Goal: Information Seeking & Learning: Check status

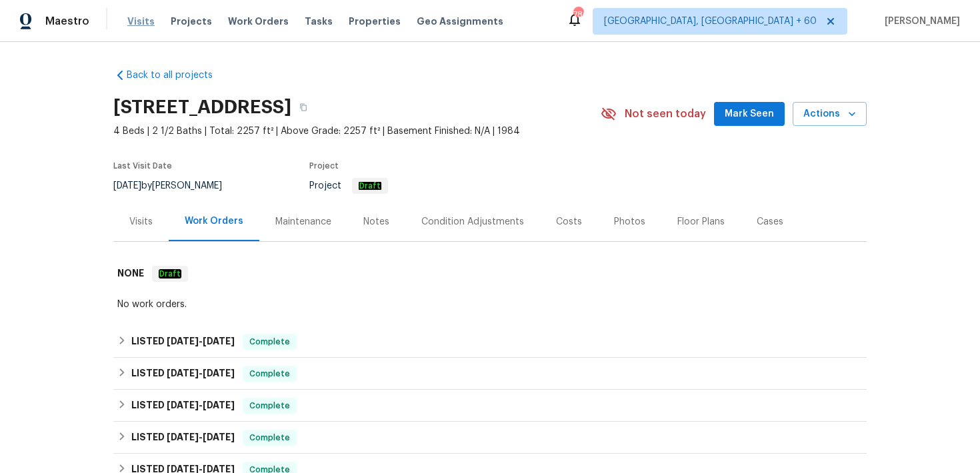
click at [135, 26] on span "Visits" at bounding box center [140, 21] width 27 height 13
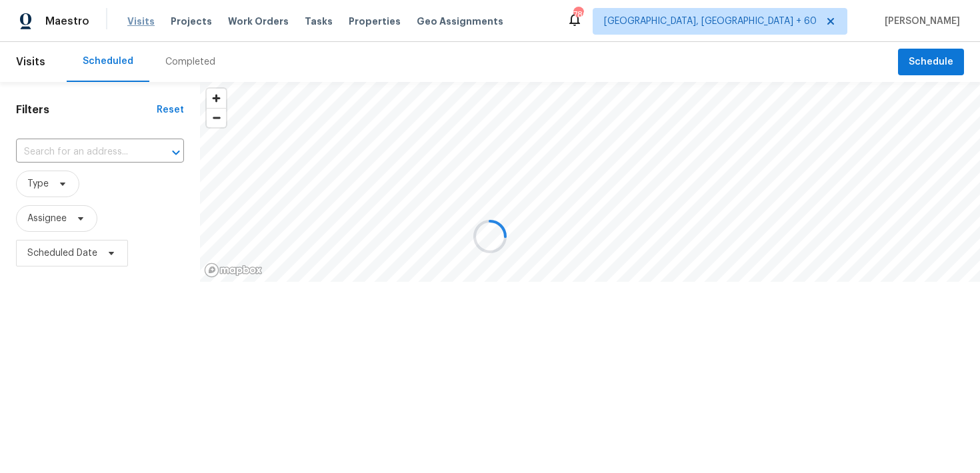
click at [135, 26] on div at bounding box center [490, 236] width 980 height 473
click at [179, 61] on div at bounding box center [490, 236] width 980 height 473
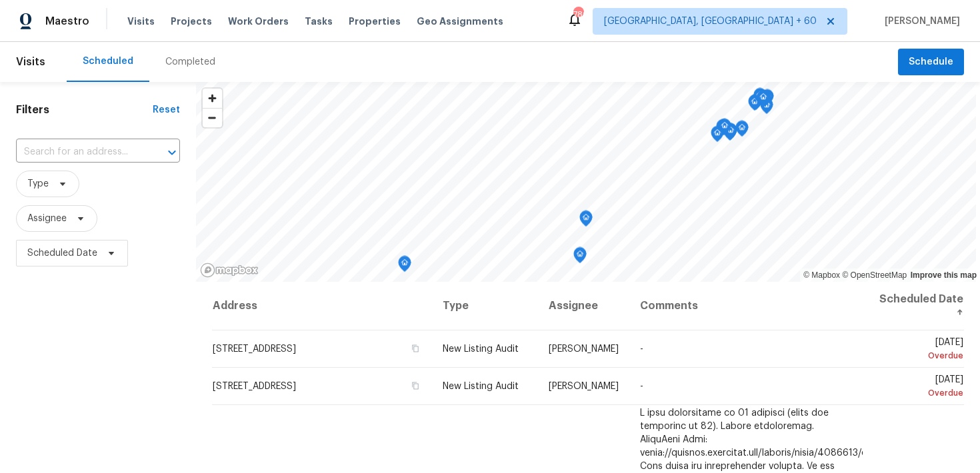
click at [187, 54] on div "Completed" at bounding box center [190, 62] width 82 height 40
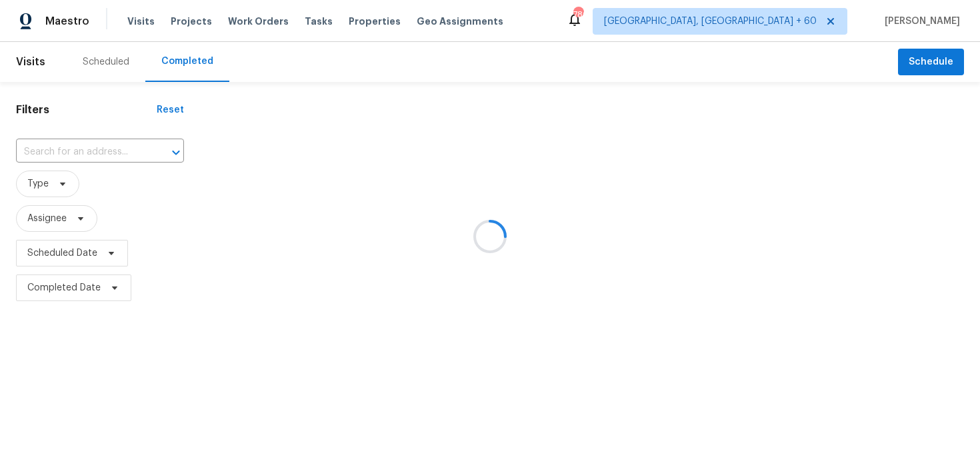
click at [67, 142] on div at bounding box center [490, 236] width 980 height 473
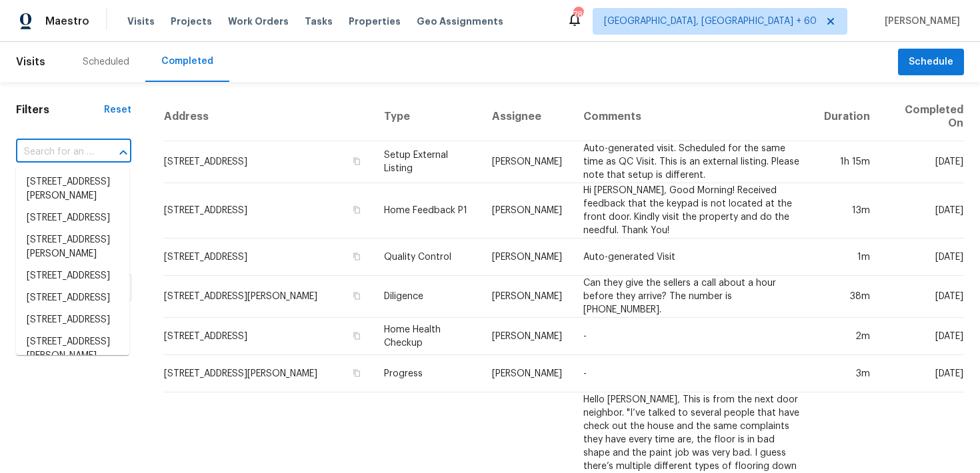
click at [62, 146] on input "text" at bounding box center [55, 152] width 78 height 21
paste input "[STREET_ADDRESS][PERSON_NAME]"
type input "[STREET_ADDRESS][PERSON_NAME]"
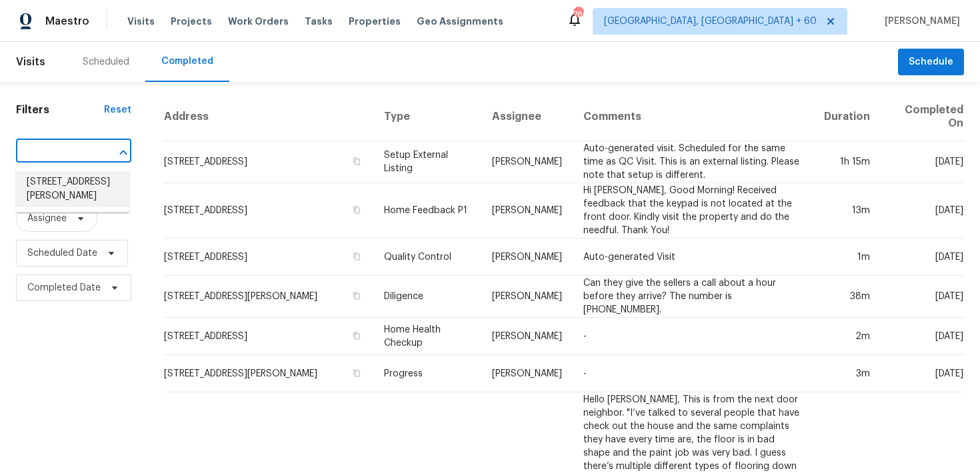
click at [54, 188] on li "[STREET_ADDRESS][PERSON_NAME]" at bounding box center [72, 189] width 113 height 36
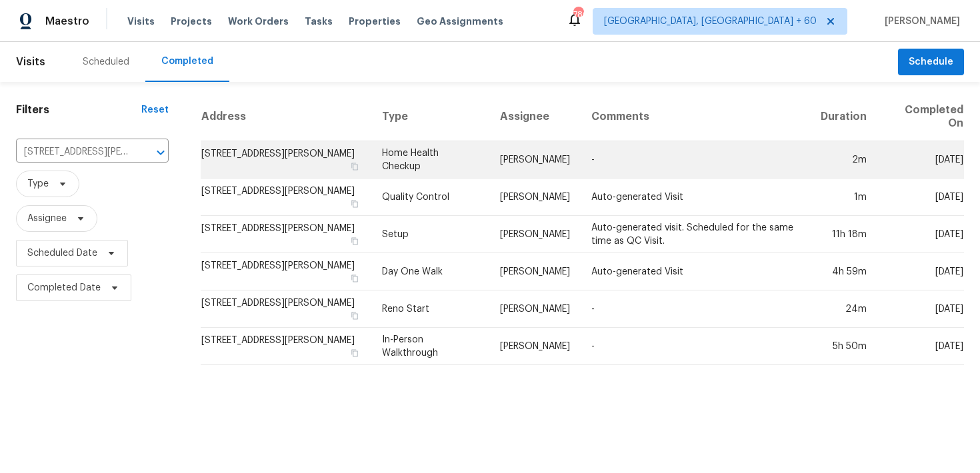
click at [424, 159] on td "Home Health Checkup" at bounding box center [430, 159] width 118 height 37
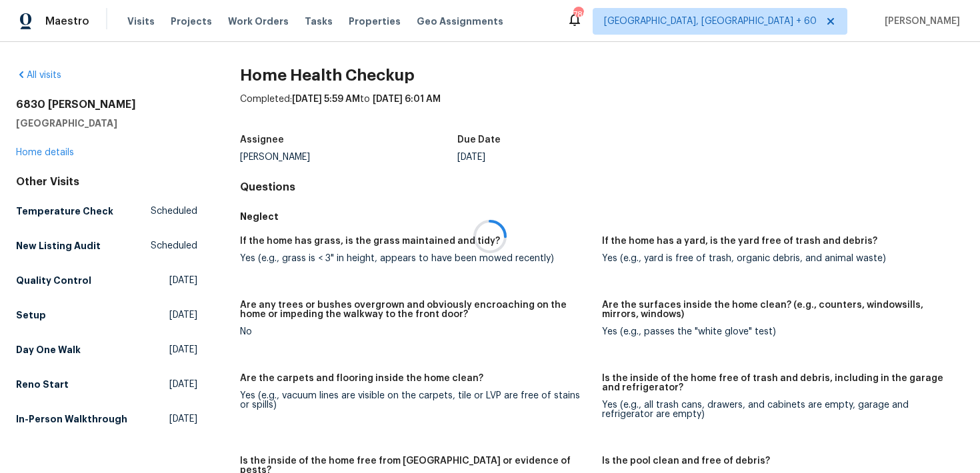
click at [35, 155] on div at bounding box center [490, 236] width 980 height 473
click at [47, 151] on link "Home details" at bounding box center [45, 152] width 58 height 9
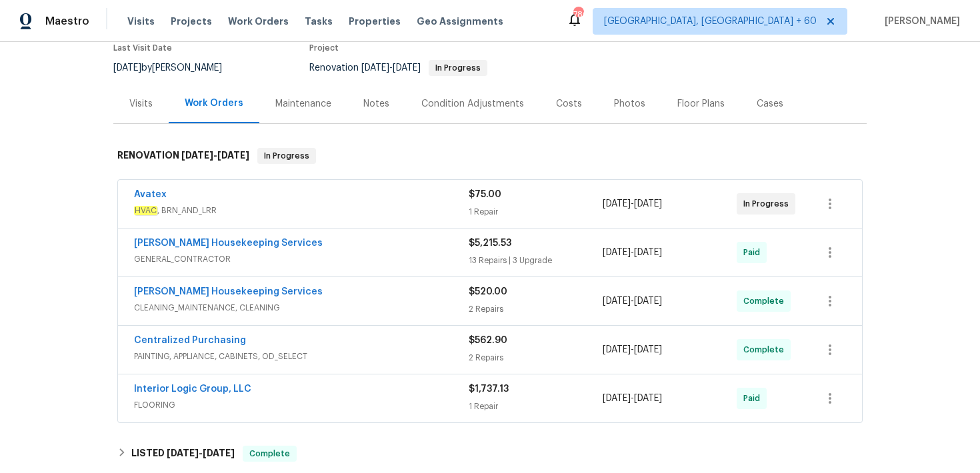
scroll to position [121, 0]
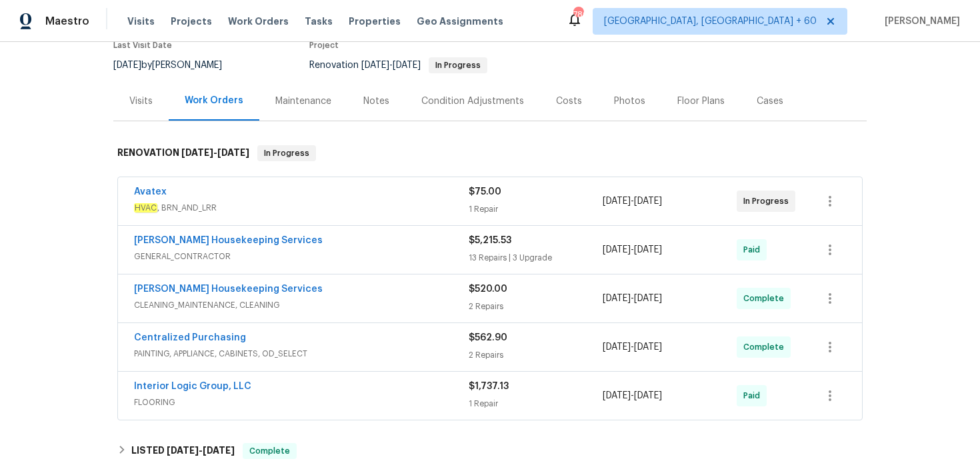
click at [475, 257] on div "13 Repairs | 3 Upgrade" at bounding box center [536, 257] width 134 height 13
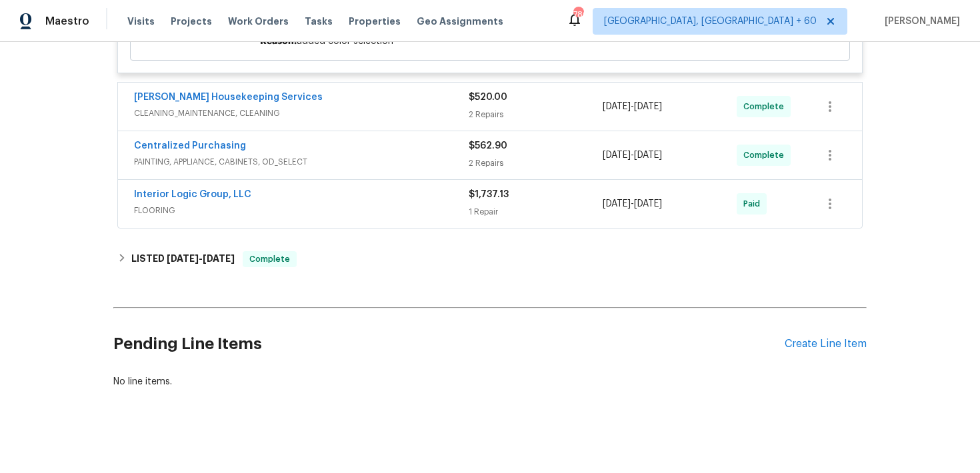
scroll to position [2586, 0]
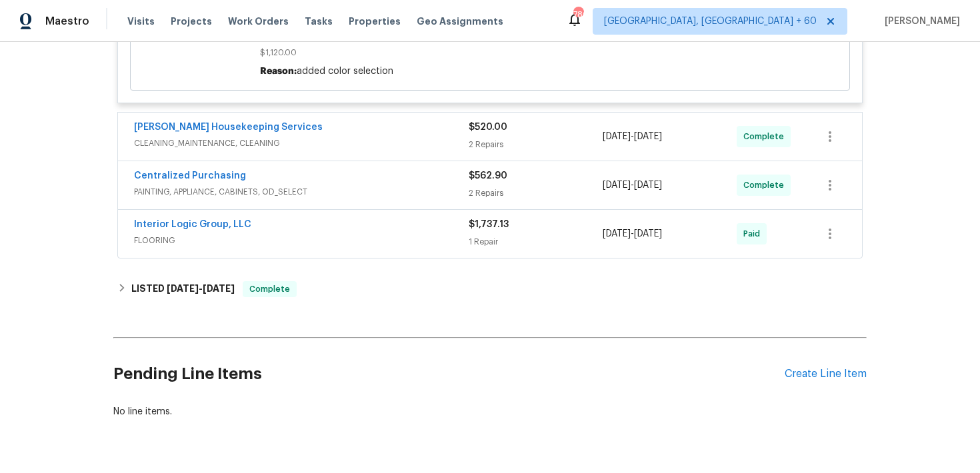
click at [483, 138] on div "2 Repairs" at bounding box center [536, 144] width 134 height 13
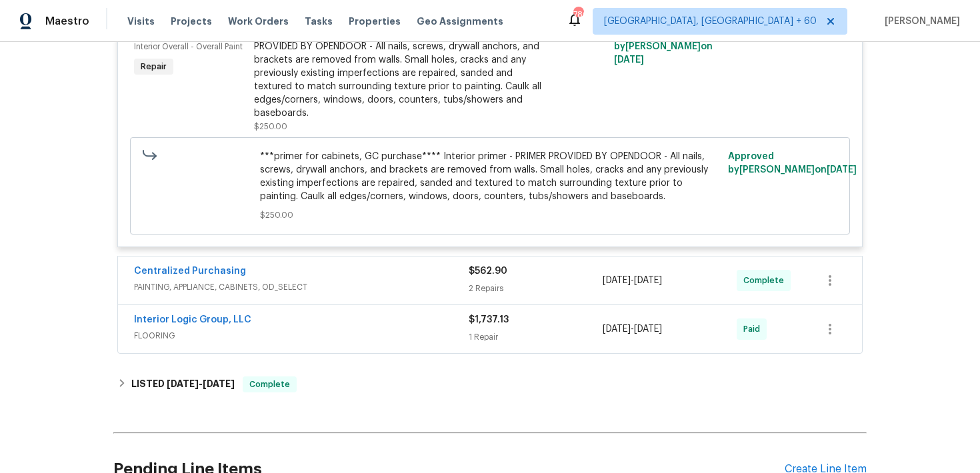
scroll to position [2952, 0]
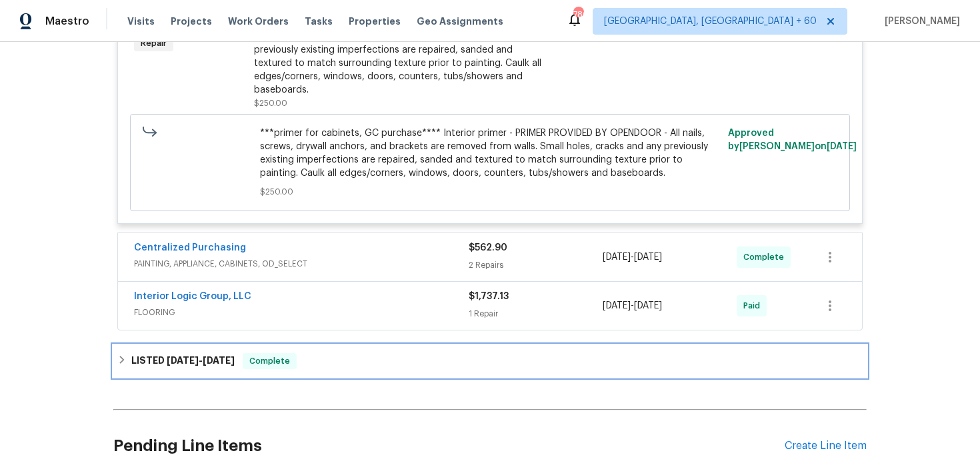
click at [336, 359] on div "LISTED [DATE] - [DATE] Complete" at bounding box center [489, 361] width 745 height 16
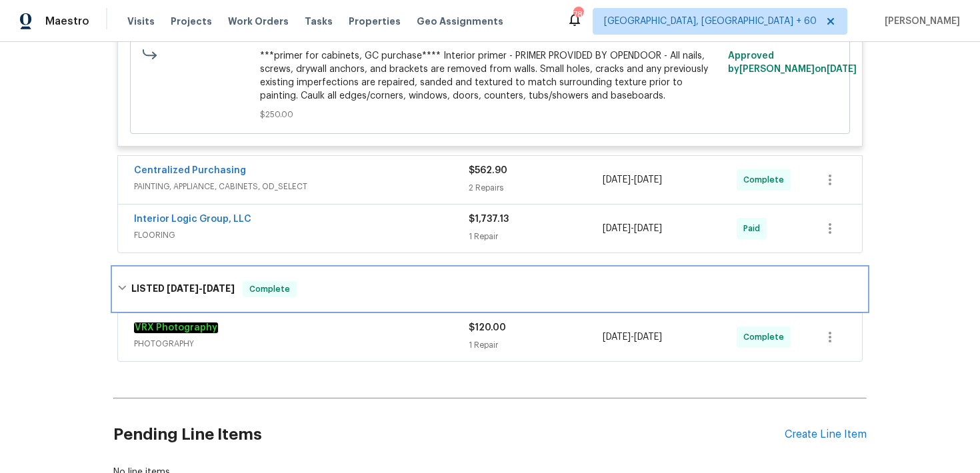
scroll to position [3033, 0]
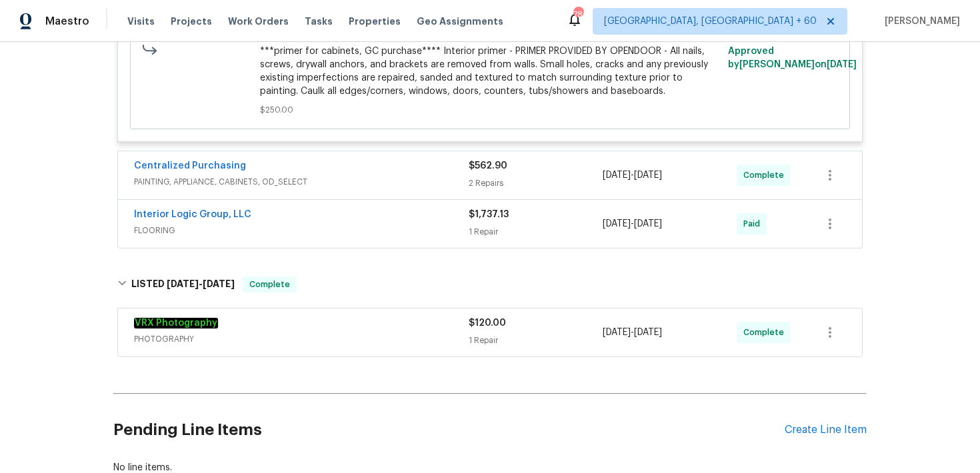
click at [471, 219] on div "$1,737.13 1 Repair" at bounding box center [536, 224] width 134 height 32
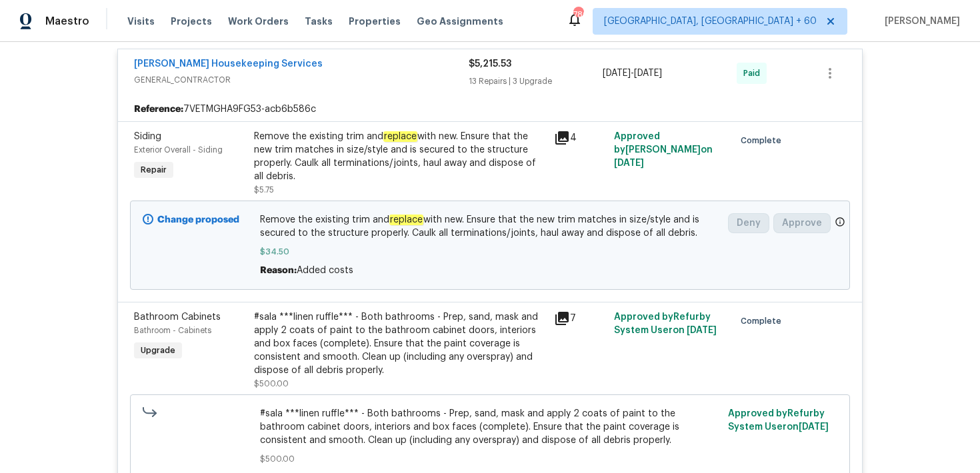
scroll to position [0, 0]
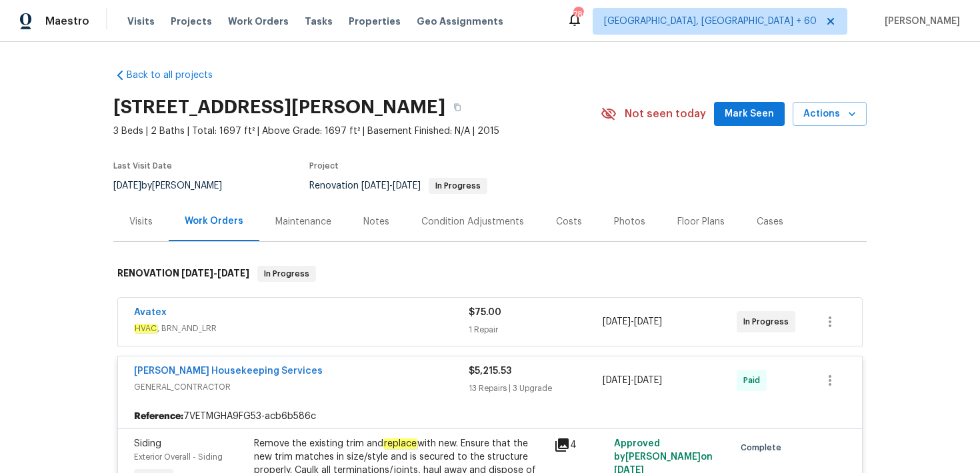
click at [508, 326] on div "1 Repair" at bounding box center [536, 329] width 134 height 13
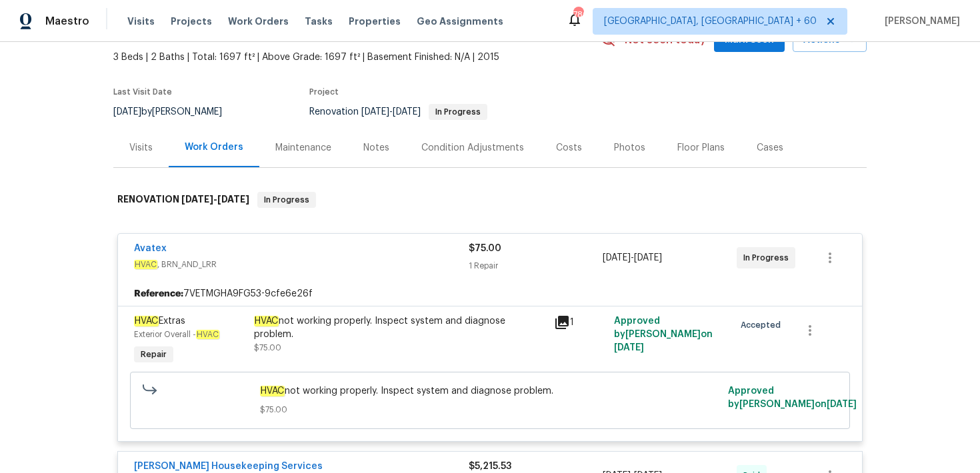
scroll to position [132, 0]
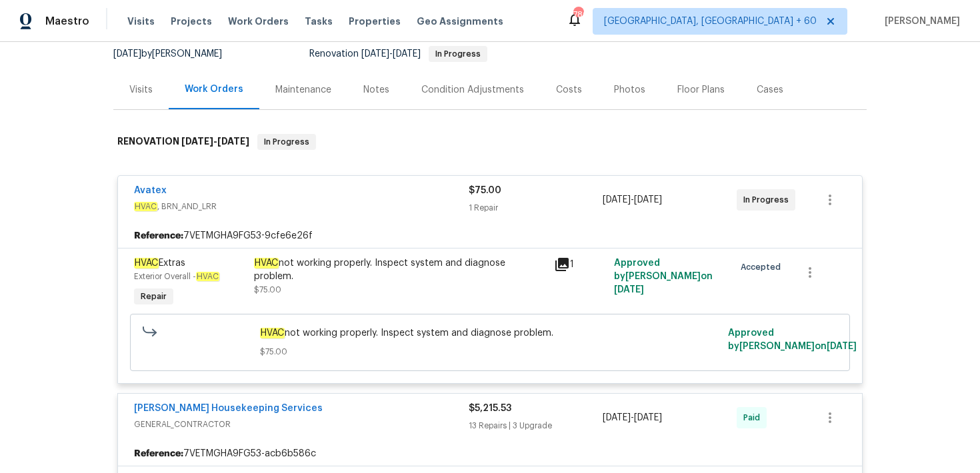
click at [143, 33] on div "Visits Projects Work Orders Tasks Properties Geo Assignments" at bounding box center [323, 21] width 392 height 27
click at [142, 27] on span "Visits" at bounding box center [140, 21] width 27 height 13
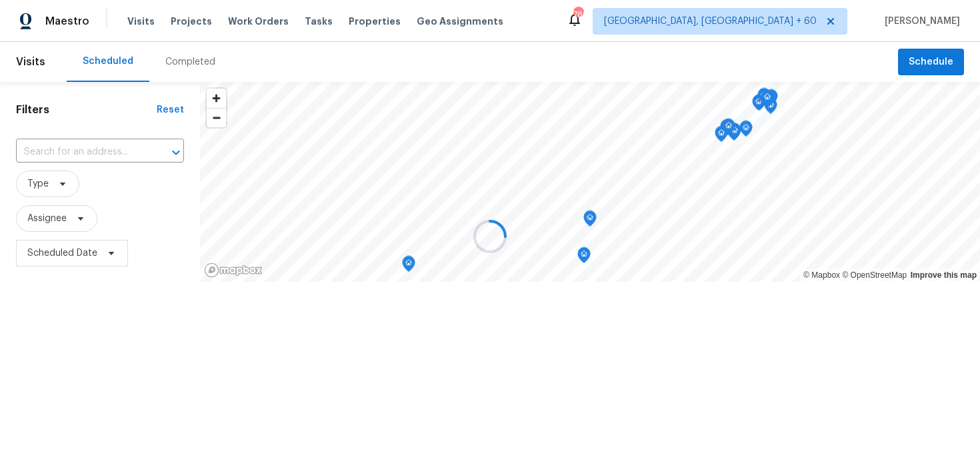
click at [171, 69] on div at bounding box center [490, 236] width 980 height 473
click at [188, 63] on div at bounding box center [490, 236] width 980 height 473
click at [192, 63] on div at bounding box center [490, 236] width 980 height 473
click at [181, 58] on div at bounding box center [490, 236] width 980 height 473
click at [183, 67] on div at bounding box center [490, 236] width 980 height 473
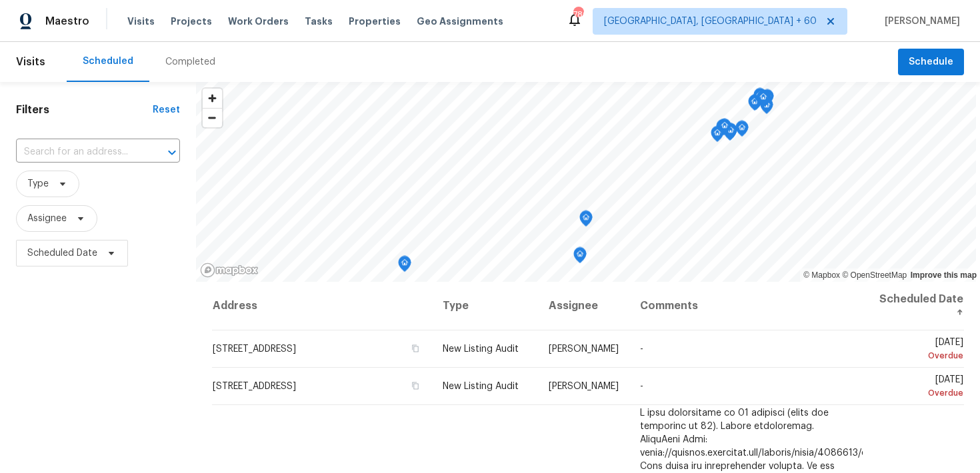
click at [178, 62] on div "Completed" at bounding box center [190, 61] width 50 height 13
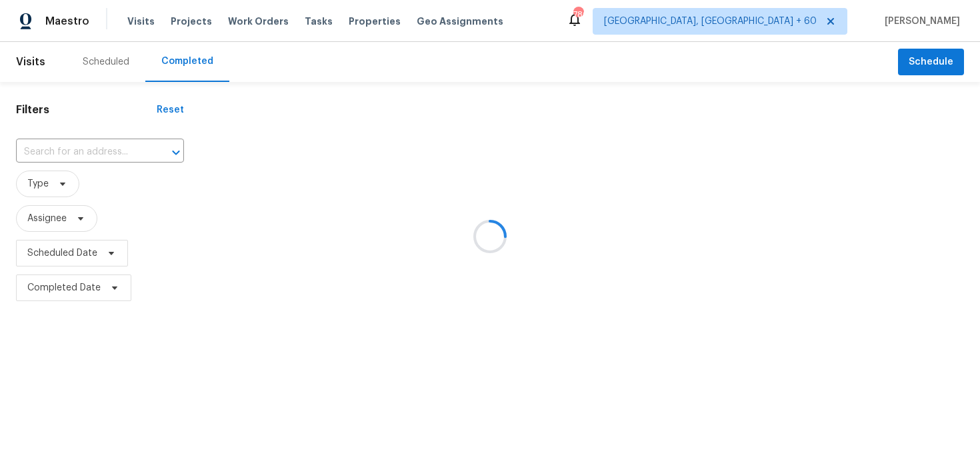
click at [69, 152] on div at bounding box center [490, 236] width 980 height 473
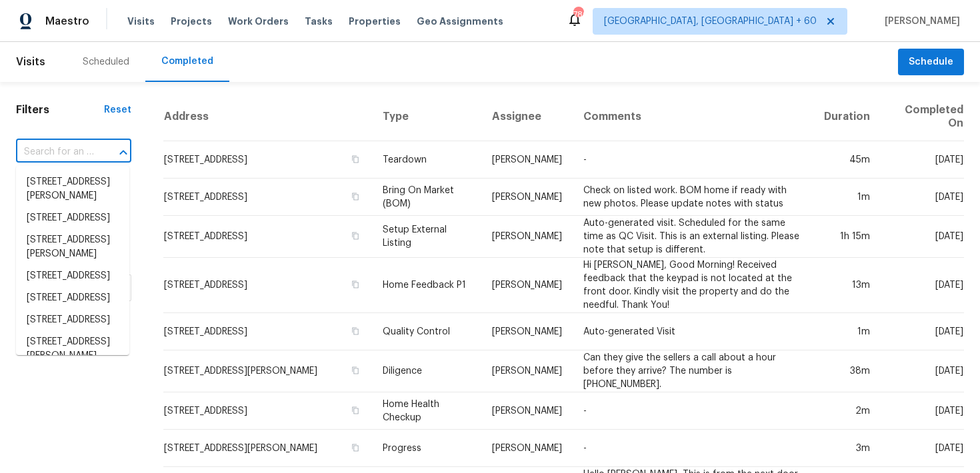
click at [40, 148] on input "text" at bounding box center [55, 152] width 78 height 21
paste input "[STREET_ADDRESS]"
type input "[STREET_ADDRESS]"
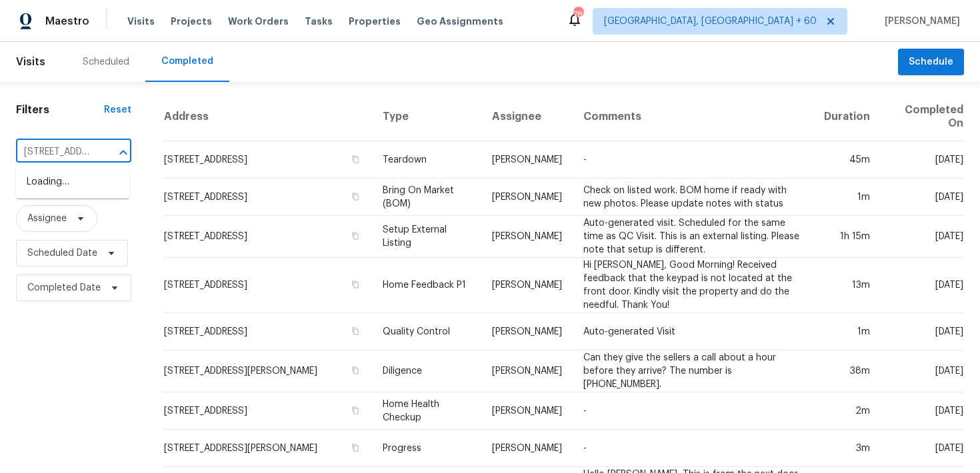
scroll to position [0, 101]
click at [55, 183] on li "[STREET_ADDRESS]" at bounding box center [72, 182] width 113 height 22
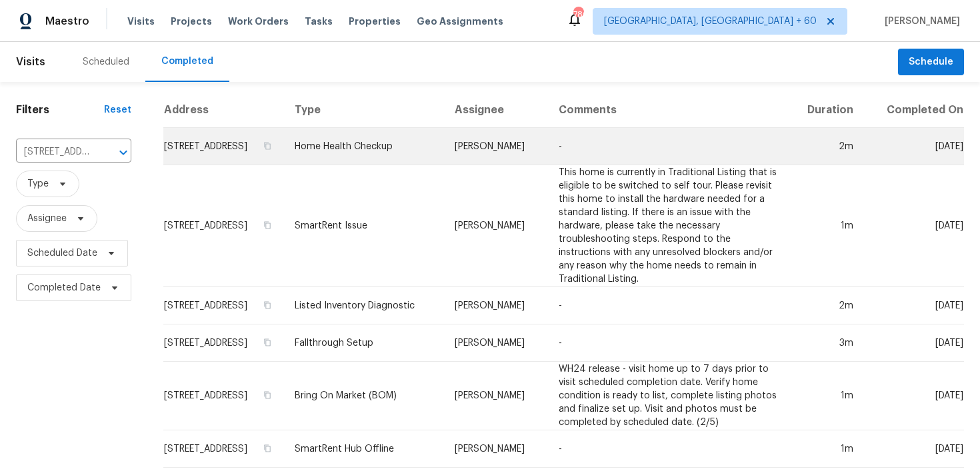
click at [417, 161] on td "Home Health Checkup" at bounding box center [364, 146] width 160 height 37
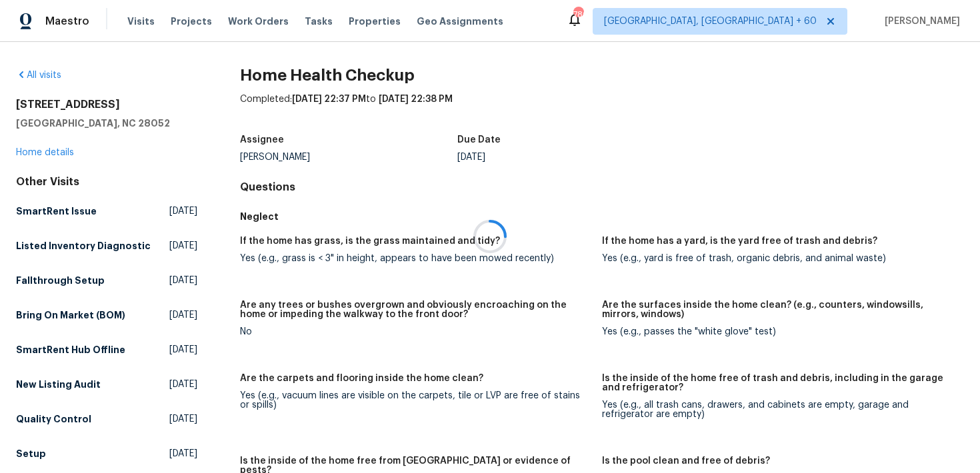
click at [41, 151] on div at bounding box center [490, 236] width 980 height 473
click at [31, 151] on div at bounding box center [490, 236] width 980 height 473
click at [25, 153] on div at bounding box center [490, 236] width 980 height 473
click at [48, 155] on div at bounding box center [490, 236] width 980 height 473
click at [30, 155] on div at bounding box center [490, 236] width 980 height 473
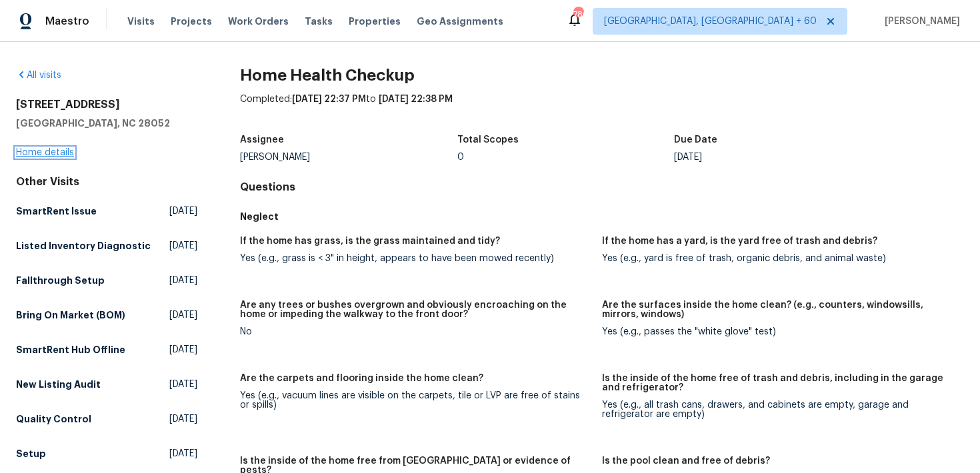
click at [47, 149] on link "Home details" at bounding box center [45, 152] width 58 height 9
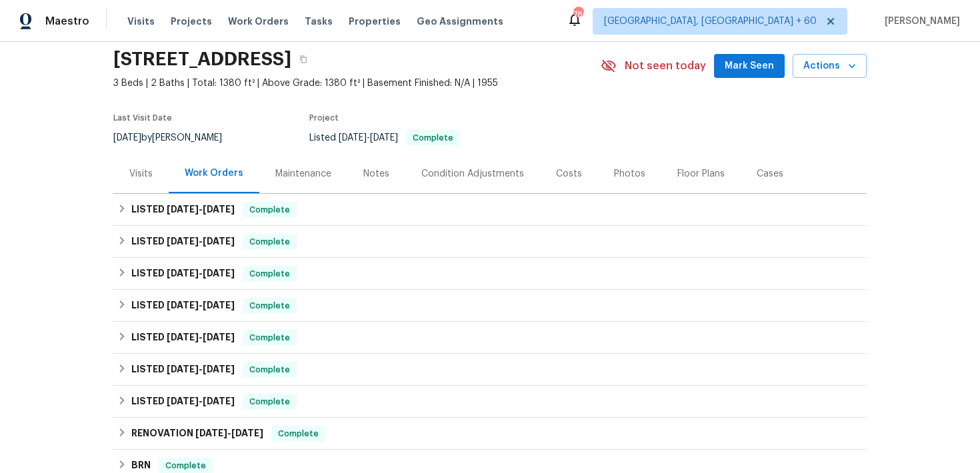
scroll to position [51, 0]
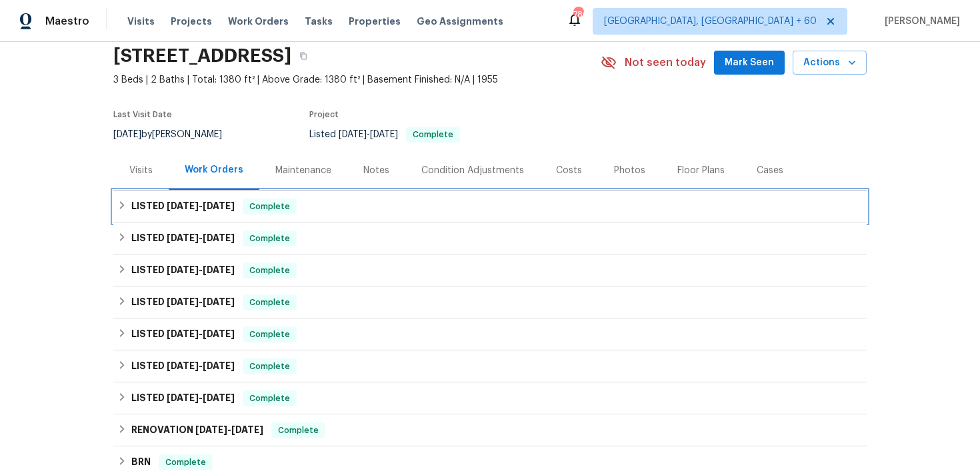
click at [303, 197] on div "LISTED [DATE] - [DATE] Complete" at bounding box center [489, 207] width 753 height 32
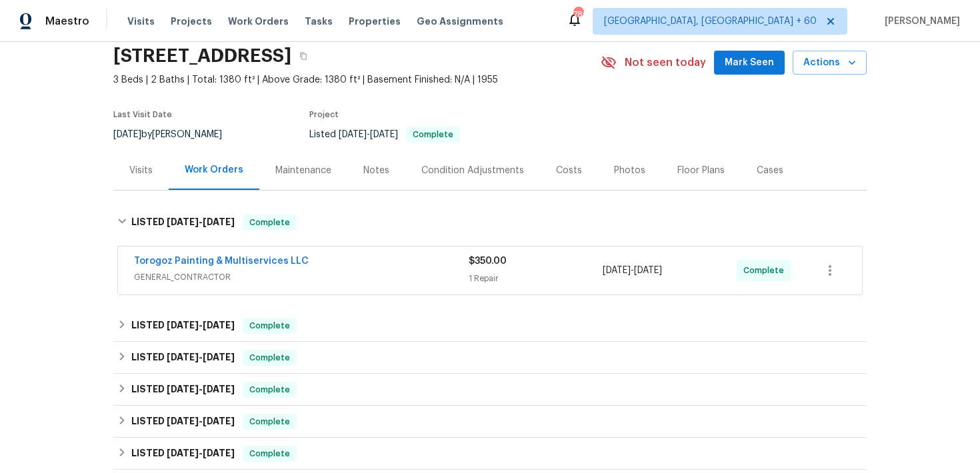
click at [498, 279] on div "1 Repair" at bounding box center [536, 278] width 134 height 13
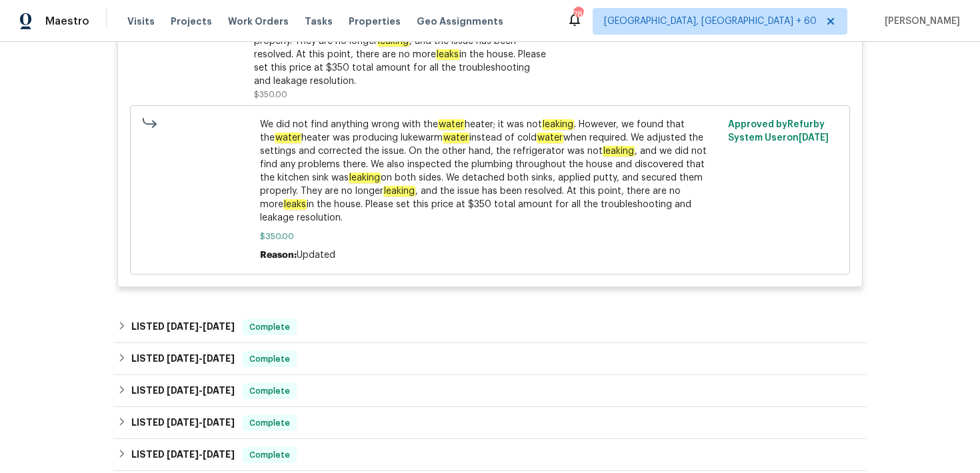
scroll to position [476, 0]
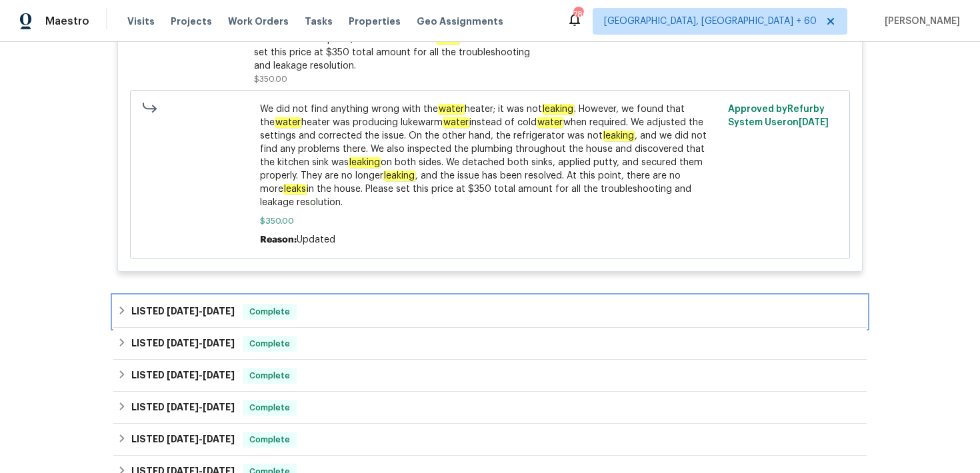
click at [384, 316] on div "LISTED [DATE] - [DATE] Complete" at bounding box center [489, 312] width 745 height 16
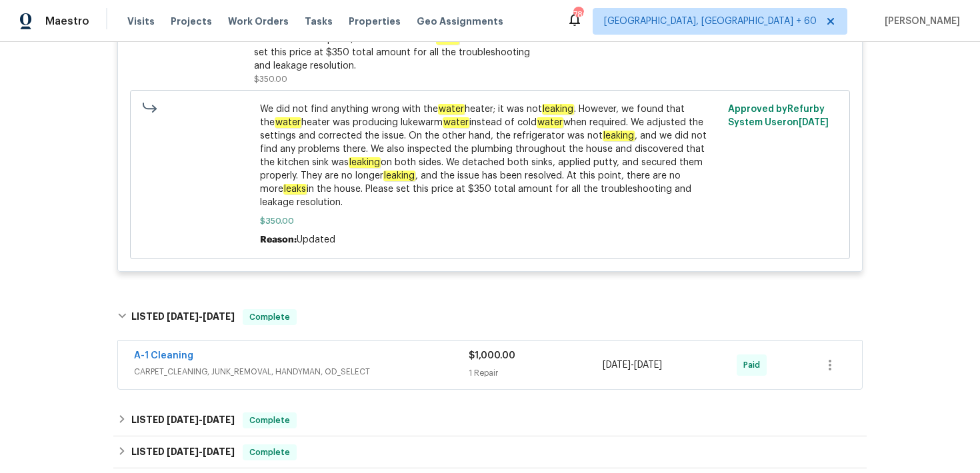
click at [478, 371] on div "1 Repair" at bounding box center [536, 373] width 134 height 13
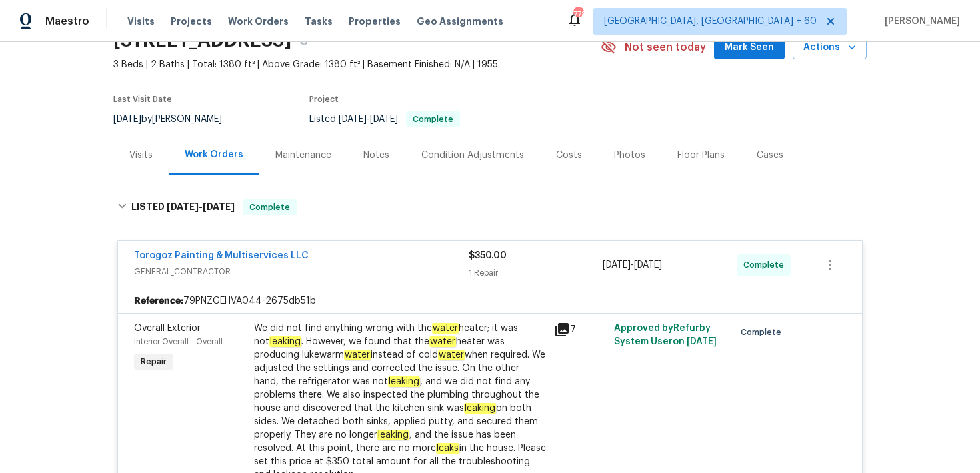
scroll to position [96, 0]
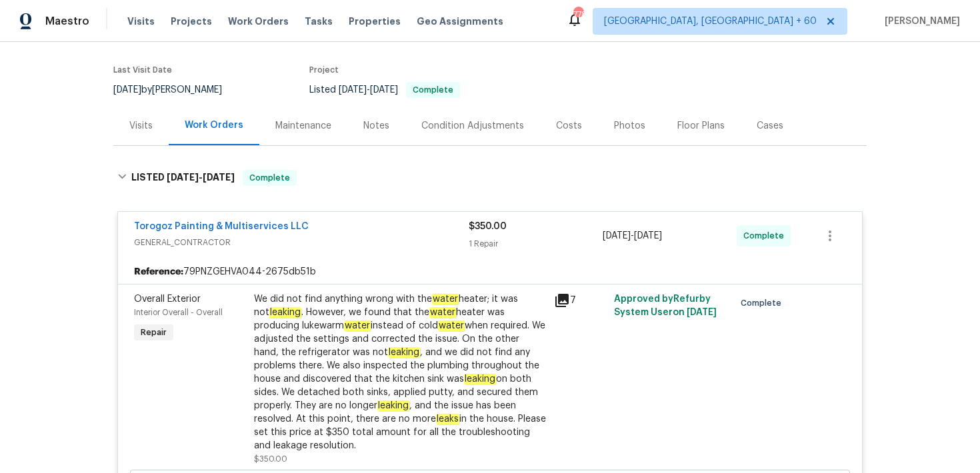
click at [919, 401] on div "Back to all projects [STREET_ADDRESS] 3 Beds | 2 Baths | Total: 1380 ft² | Abov…" at bounding box center [490, 257] width 980 height 431
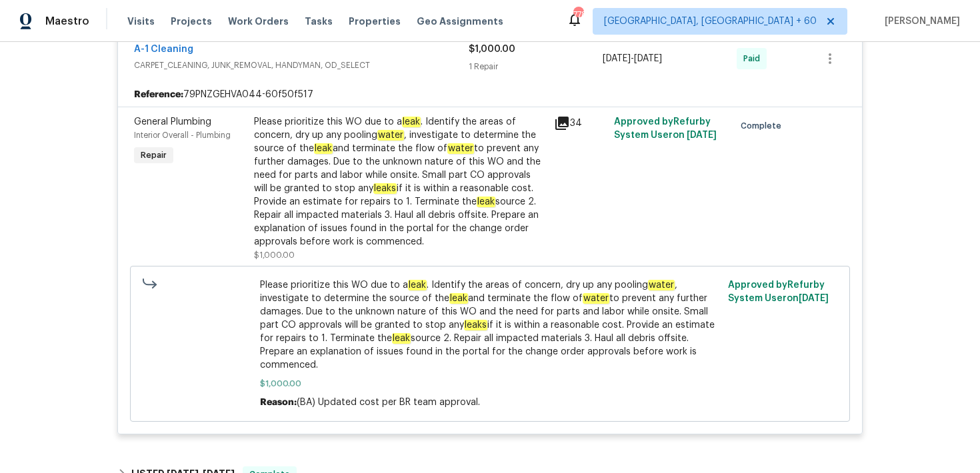
scroll to position [794, 0]
click at [132, 18] on span "Visits" at bounding box center [140, 21] width 27 height 13
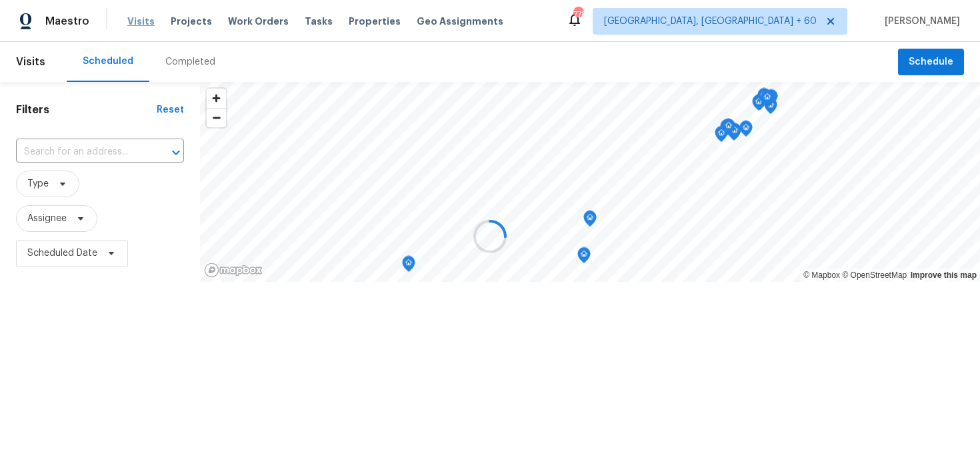
click at [132, 18] on div at bounding box center [490, 236] width 980 height 473
click at [171, 53] on div at bounding box center [490, 236] width 980 height 473
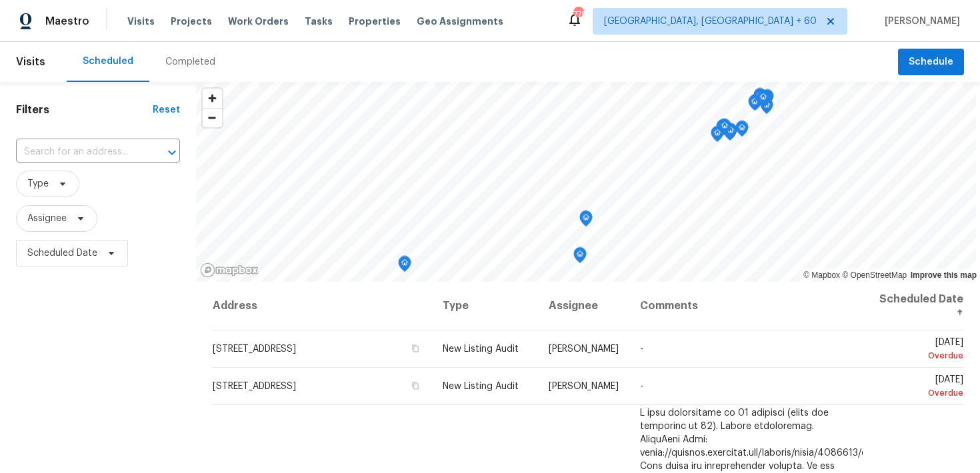
click at [181, 61] on div "Completed" at bounding box center [190, 61] width 50 height 13
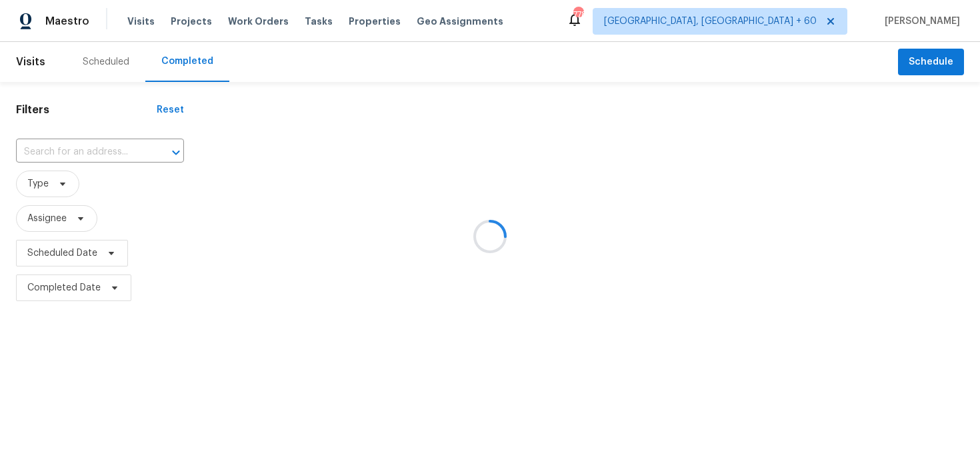
click at [33, 157] on div at bounding box center [490, 236] width 980 height 473
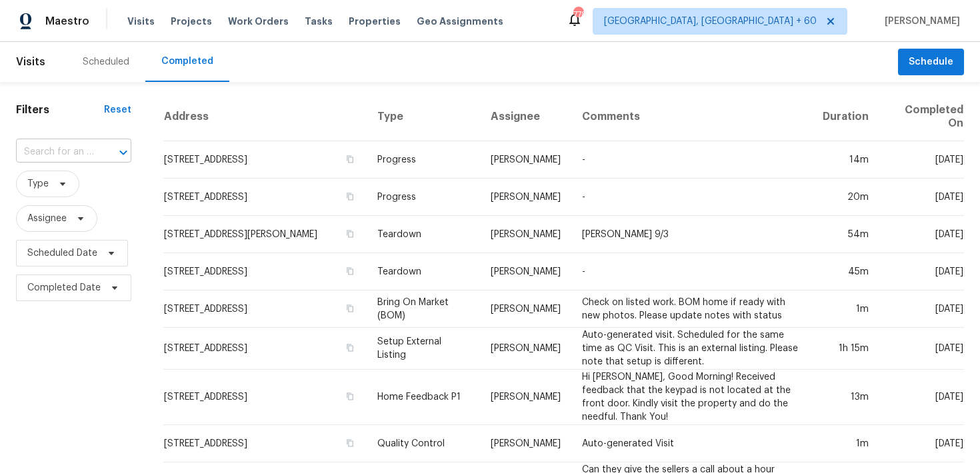
click at [51, 144] on input "text" at bounding box center [55, 152] width 78 height 21
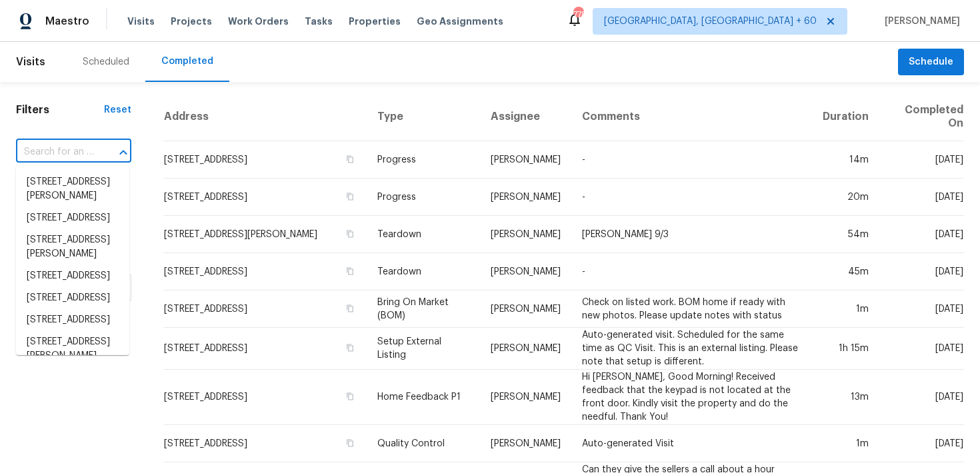
paste input "[STREET_ADDRESS][PERSON_NAME]"
type input "[STREET_ADDRESS][PERSON_NAME]"
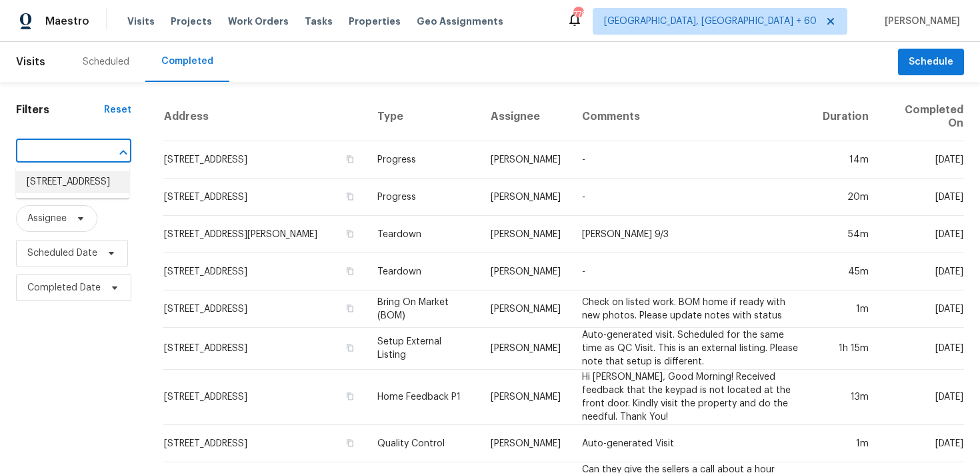
click at [43, 184] on li "[STREET_ADDRESS]" at bounding box center [72, 182] width 113 height 22
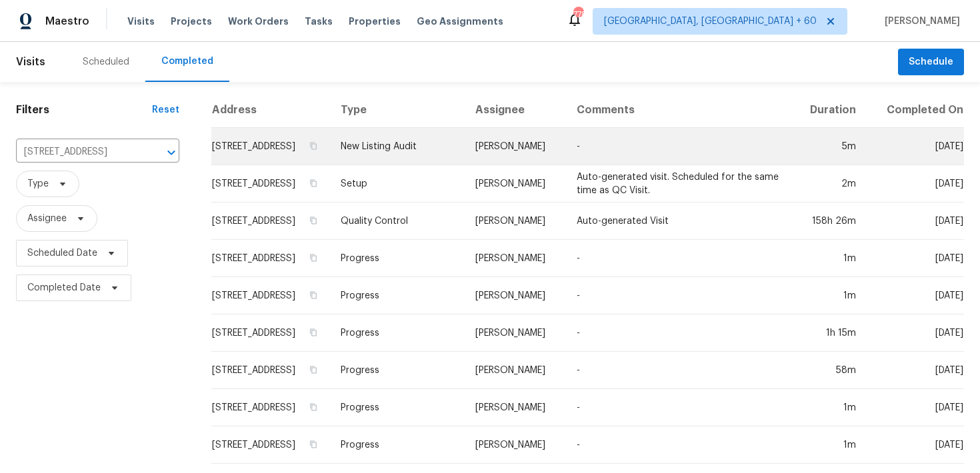
click at [415, 159] on td "New Listing Audit" at bounding box center [397, 146] width 135 height 37
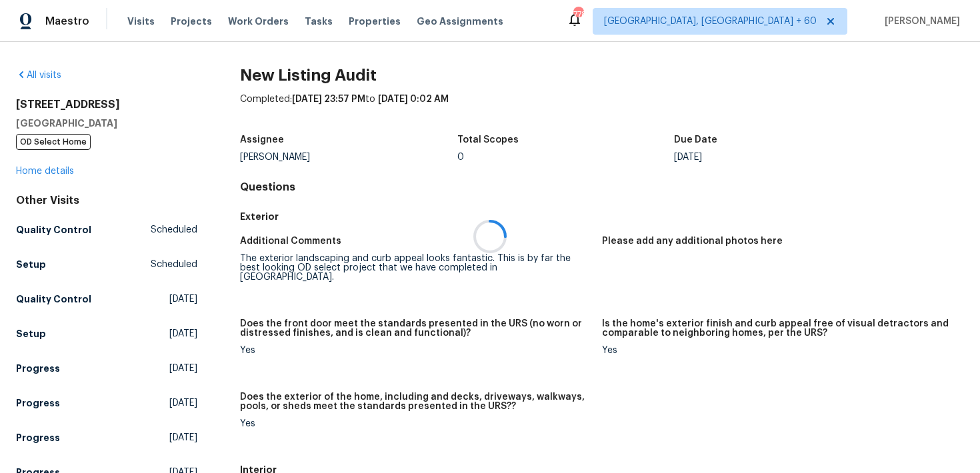
click at [32, 153] on div at bounding box center [490, 236] width 980 height 473
click at [25, 174] on div at bounding box center [490, 236] width 980 height 473
click at [33, 170] on link "Home details" at bounding box center [45, 171] width 58 height 9
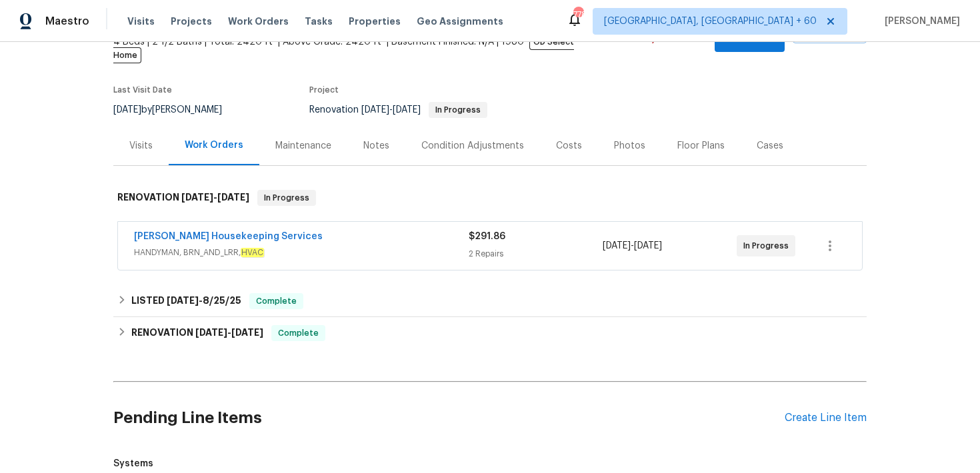
scroll to position [98, 0]
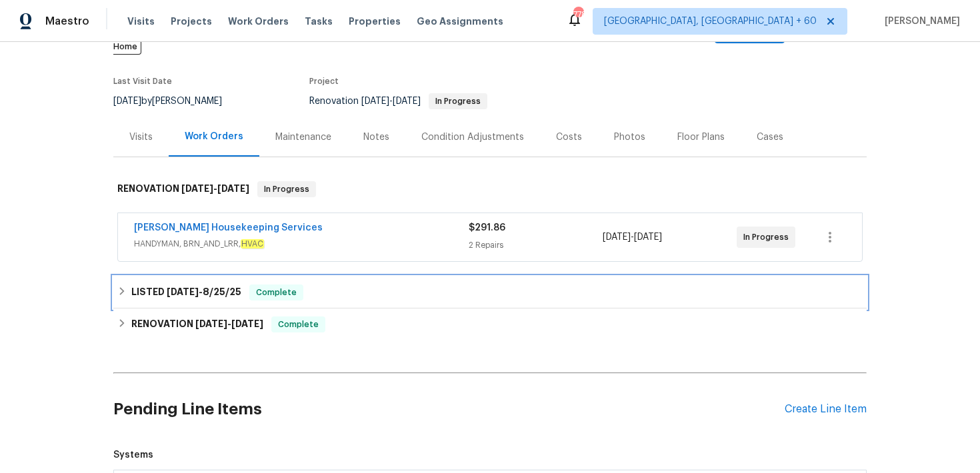
click at [313, 285] on div "LISTED [DATE] - [DATE] Complete" at bounding box center [489, 293] width 745 height 16
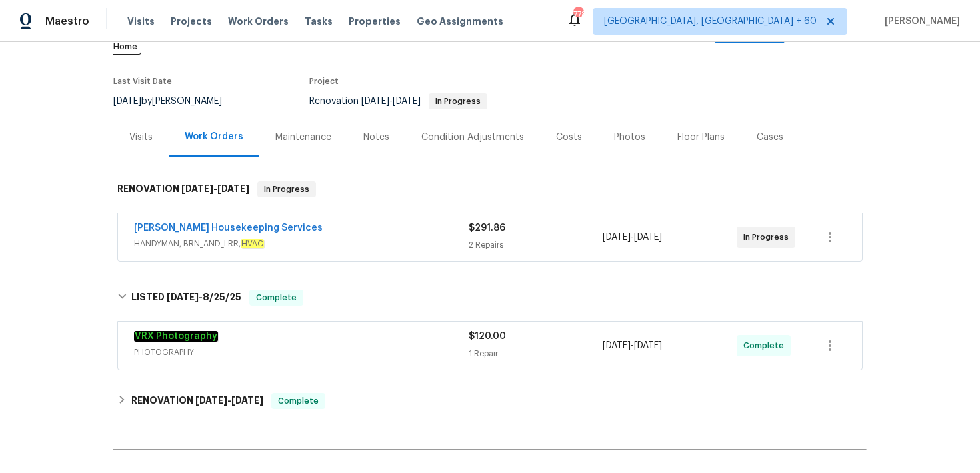
click at [474, 239] on div "2 Repairs" at bounding box center [536, 245] width 134 height 13
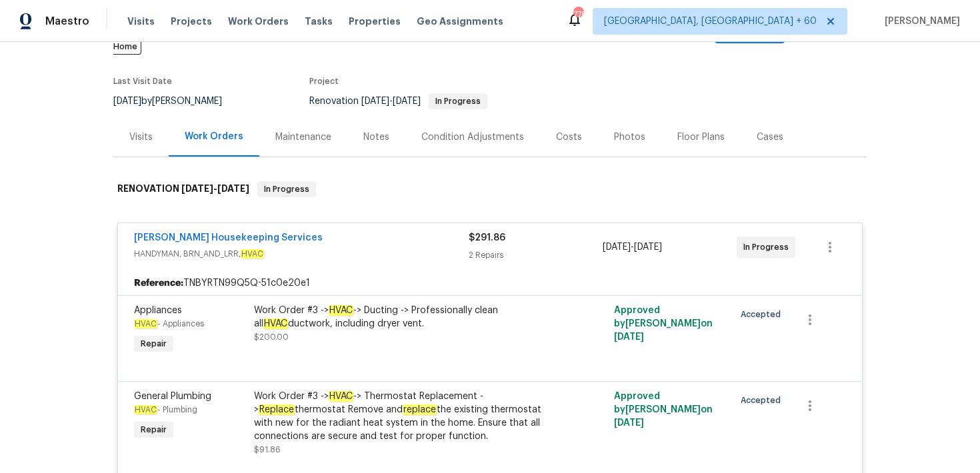
click at [477, 249] on div "2 Repairs" at bounding box center [536, 255] width 134 height 13
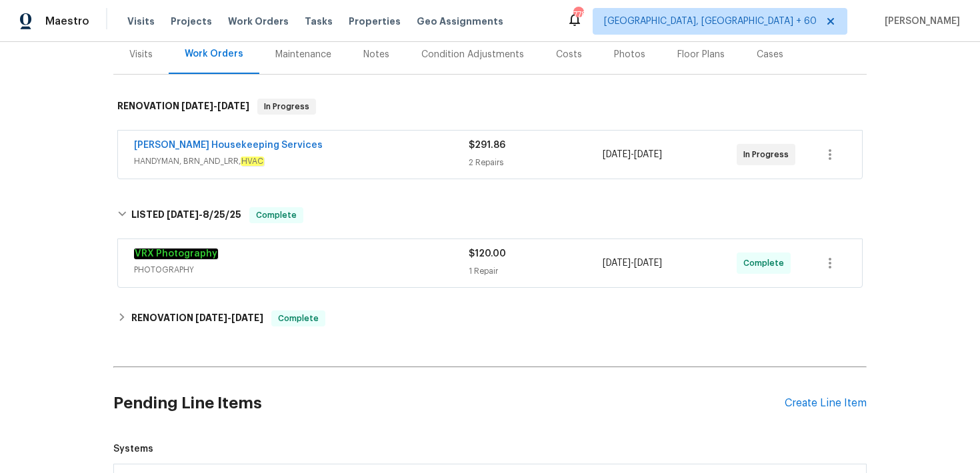
scroll to position [181, 0]
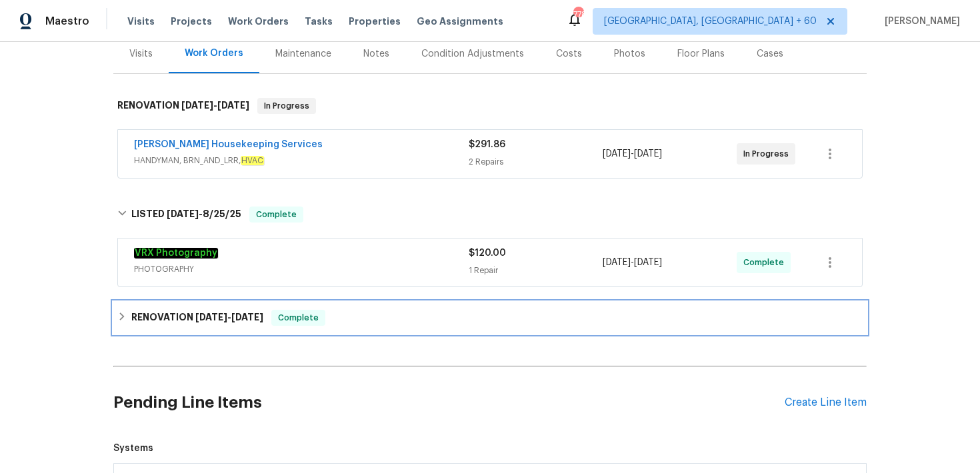
click at [413, 302] on div "RENOVATION [DATE] - [DATE] Complete" at bounding box center [489, 318] width 753 height 32
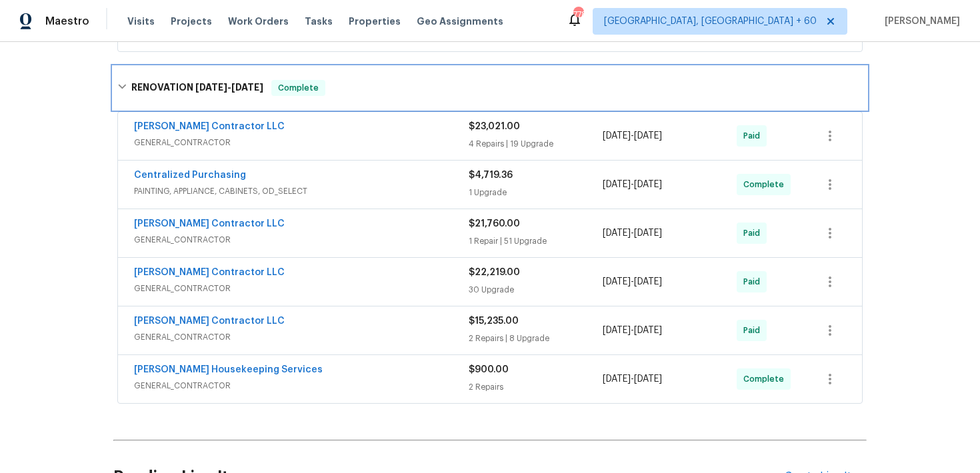
scroll to position [413, 0]
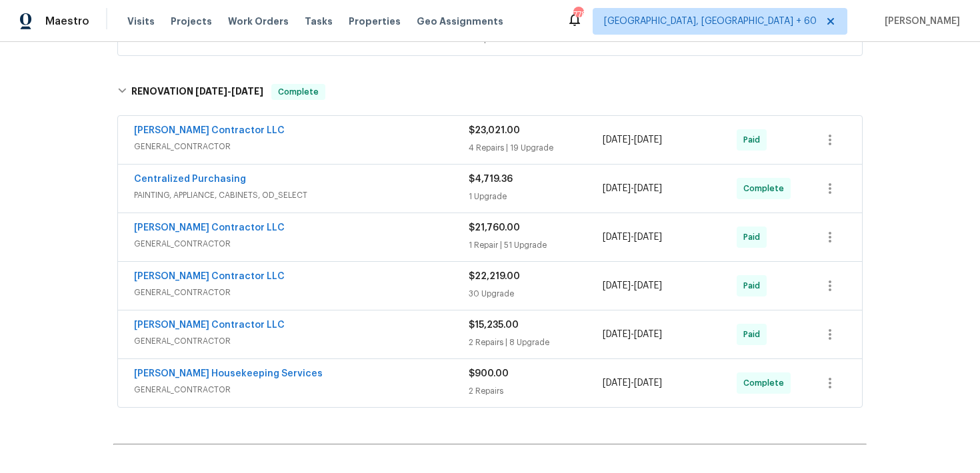
click at [491, 190] on div "1 Upgrade" at bounding box center [536, 196] width 134 height 13
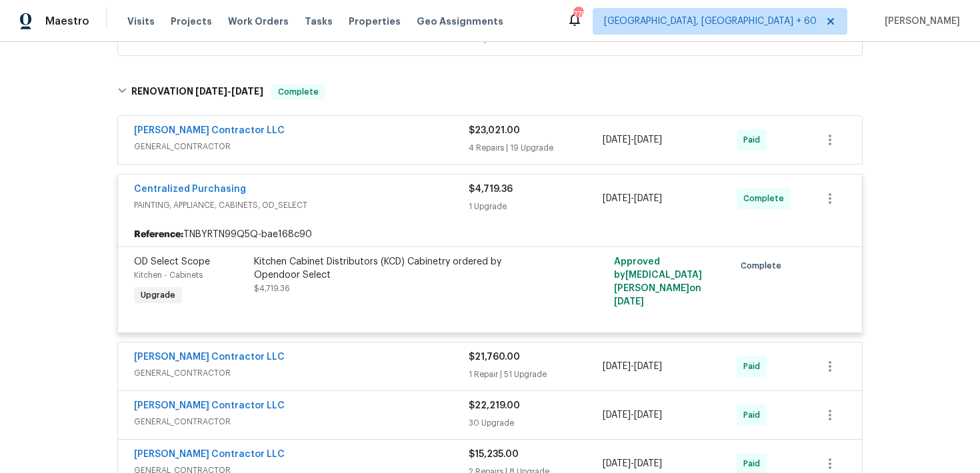
click at [495, 145] on div "[PERSON_NAME] Contractor LLC GENERAL_CONTRACTOR $23,021.00 4 Repairs | 19 Upgra…" at bounding box center [490, 140] width 744 height 48
click at [483, 141] on div "4 Repairs | 19 Upgrade" at bounding box center [536, 147] width 134 height 13
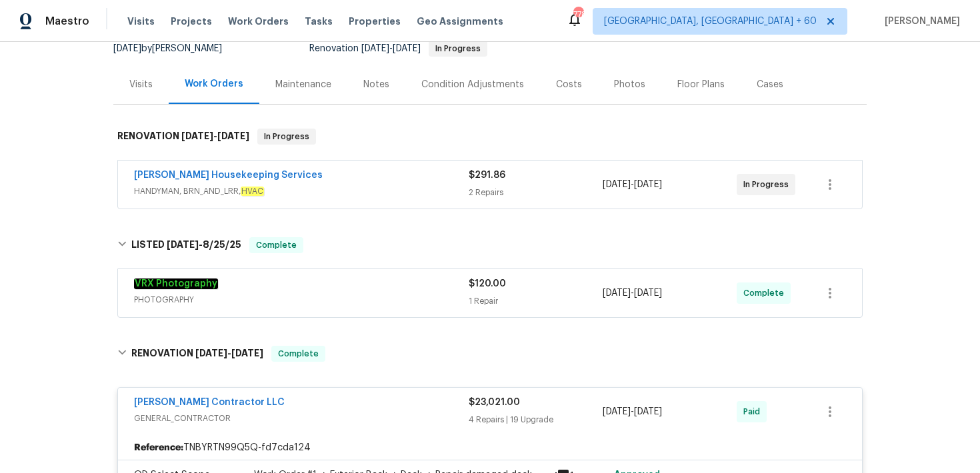
scroll to position [0, 0]
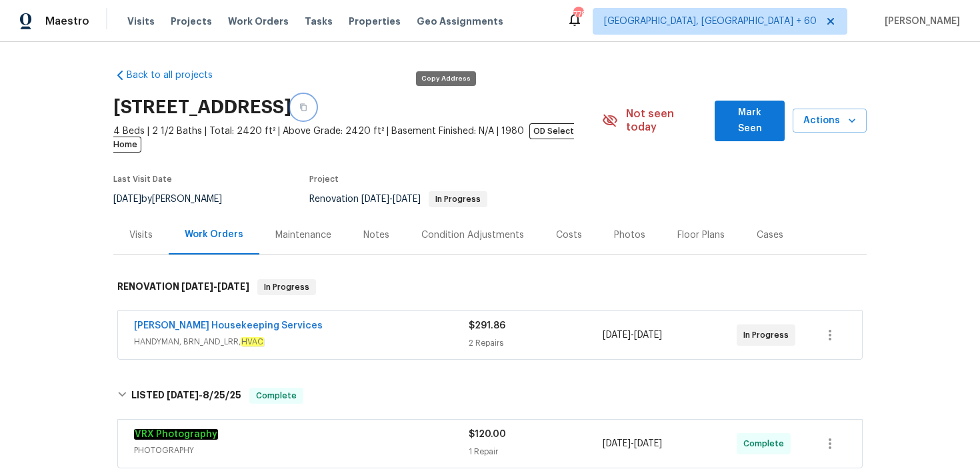
click at [307, 108] on icon "button" at bounding box center [303, 107] width 7 height 7
click at [315, 111] on button "button" at bounding box center [303, 107] width 24 height 24
